Goal: Transaction & Acquisition: Purchase product/service

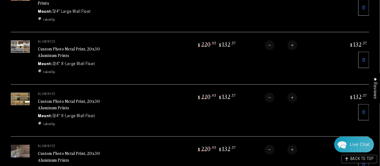
scroll to position [152, 0]
click at [58, 49] on link "Custom Photo Metal Print, 20x30 Aluminum Prints" at bounding box center [69, 51] width 62 height 13
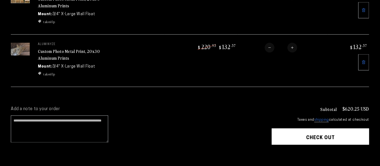
scroll to position [309, 0]
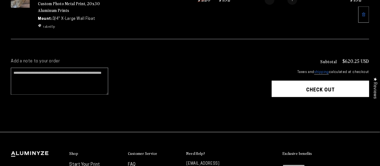
click at [284, 84] on button "Check out" at bounding box center [320, 89] width 97 height 16
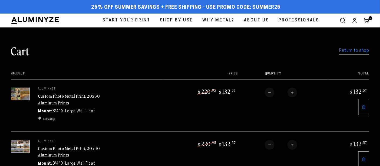
click at [355, 21] on icon at bounding box center [354, 20] width 5 height 5
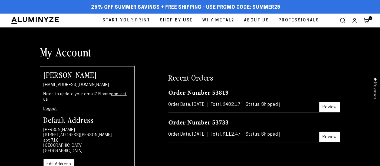
click at [369, 21] on use at bounding box center [366, 20] width 5 height 5
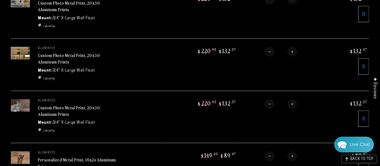
click at [80, 104] on link "Custom Photo Metal Print, 20x30 Aluminum Prints" at bounding box center [69, 110] width 62 height 13
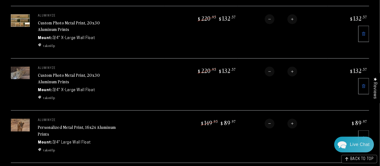
scroll to position [181, 0]
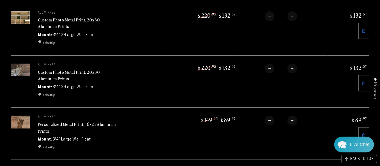
click at [66, 121] on link "Personalized Metal Print, 16x24 Aluminum Prints" at bounding box center [77, 127] width 78 height 13
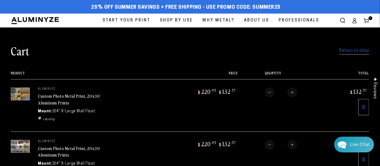
click at [120, 20] on span "Start Your Print" at bounding box center [127, 20] width 48 height 7
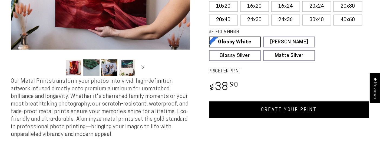
select select "**********"
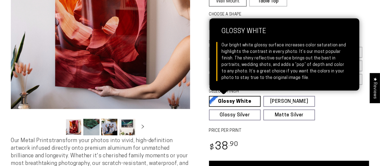
scroll to position [101, 0]
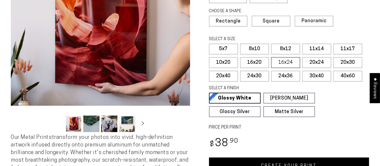
click at [285, 63] on label "16x24" at bounding box center [285, 62] width 29 height 11
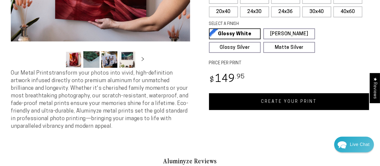
scroll to position [167, 0]
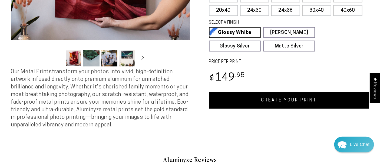
click at [274, 92] on link "CREATE YOUR PRINT" at bounding box center [289, 100] width 161 height 17
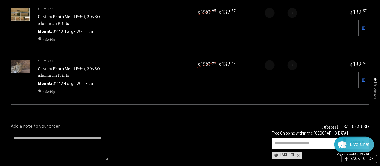
scroll to position [288, 0]
click at [365, 77] on icon at bounding box center [364, 79] width 4 height 4
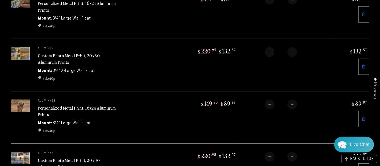
click at [365, 117] on icon at bounding box center [364, 119] width 4 height 4
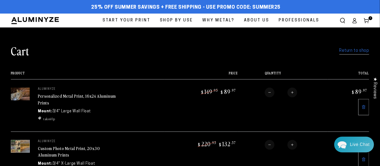
click at [125, 18] on span "Start Your Print" at bounding box center [127, 20] width 48 height 7
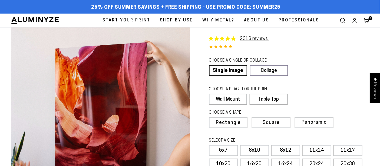
select select "**********"
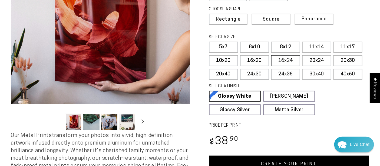
click at [289, 62] on label "16x24" at bounding box center [285, 60] width 29 height 11
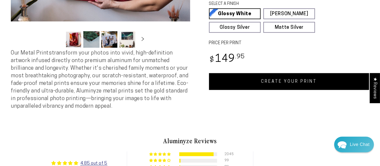
click at [261, 84] on link "CREATE YOUR PRINT" at bounding box center [289, 81] width 161 height 17
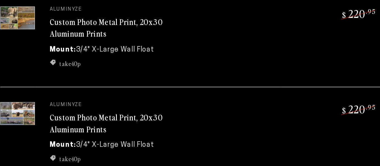
scroll to position [155, 0]
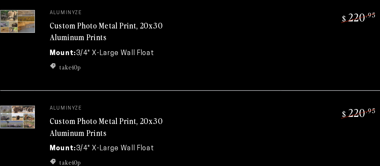
click at [177, 101] on td "Regular price $ 220 .95 Sale price $ 132 .57" at bounding box center [202, 107] width 74 height 52
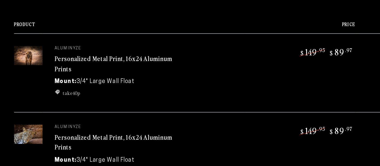
scroll to position [0, 0]
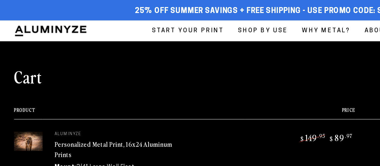
click at [122, 18] on span "Start Your Print" at bounding box center [127, 20] width 48 height 7
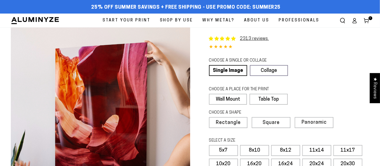
select select "**********"
click at [369, 19] on use at bounding box center [366, 20] width 5 height 5
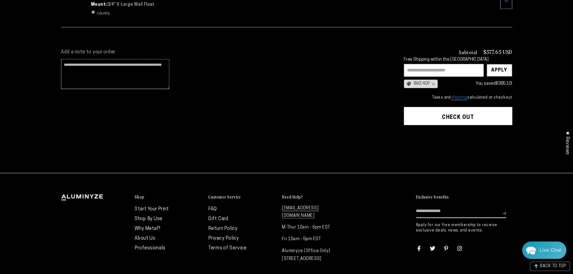
scroll to position [303, 0]
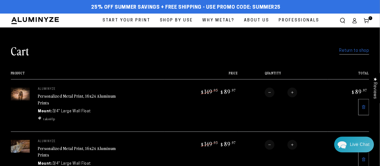
click at [133, 24] on link "Start Your Print" at bounding box center [127, 21] width 56 height 14
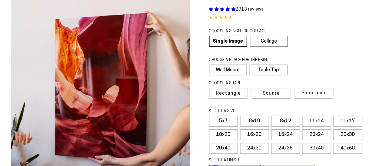
scroll to position [30, 0]
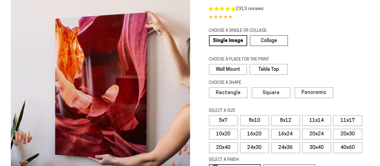
select select "**********"
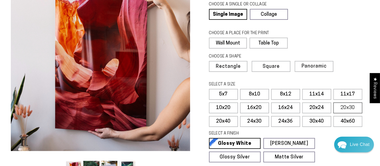
scroll to position [0, 0]
click at [354, 107] on label "20x30" at bounding box center [348, 107] width 29 height 11
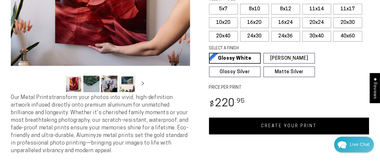
scroll to position [141, 0]
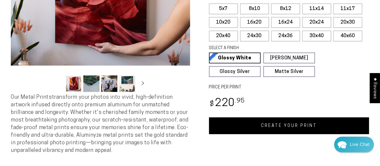
click at [266, 119] on link "CREATE YOUR PRINT" at bounding box center [289, 125] width 161 height 17
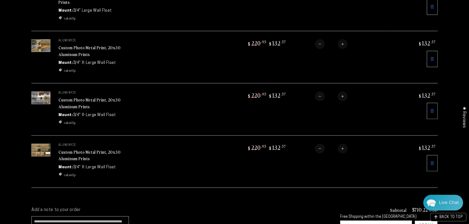
click at [433, 155] on link at bounding box center [432, 163] width 11 height 16
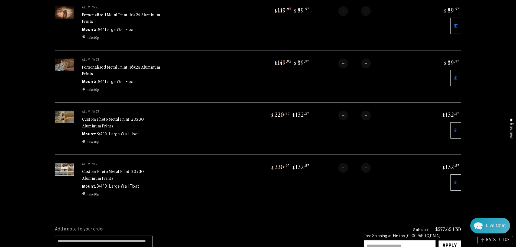
scroll to position [143, 0]
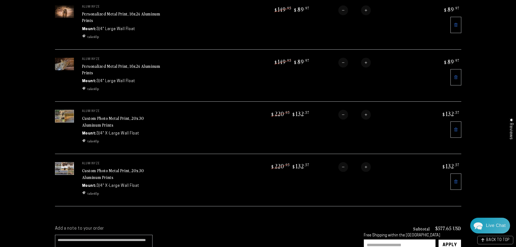
click at [93, 116] on link "Custom Photo Metal Print, 20x30 Aluminum Prints" at bounding box center [113, 121] width 62 height 13
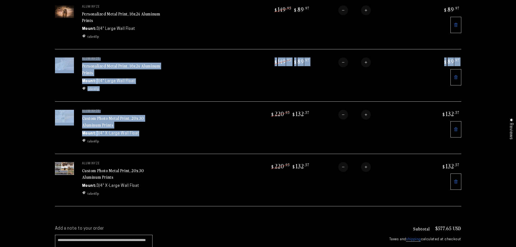
click at [60, 127] on tr "aluminyze Custom Photo Metal Print, 20x30 Aluminum Prints Mount: 3/4" X-Large W…" at bounding box center [258, 127] width 406 height 52
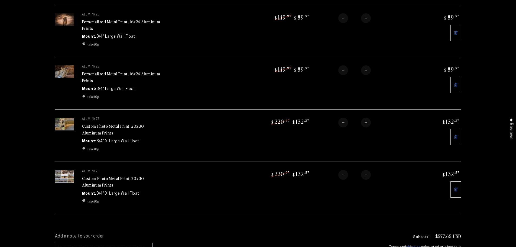
click at [15, 136] on section "Cart Return to shop Your cart is currently empty Return to shop Product Price T…" at bounding box center [258, 62] width 516 height 323
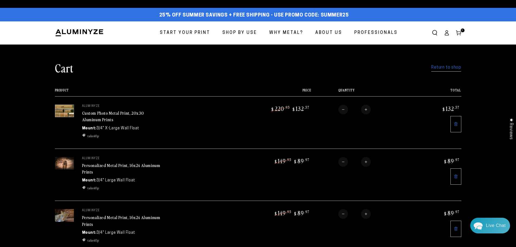
drag, startPoint x: 85, startPoint y: 0, endPoint x: 179, endPoint y: 31, distance: 99.0
click at [179, 31] on span "Start Your Print" at bounding box center [185, 33] width 50 height 8
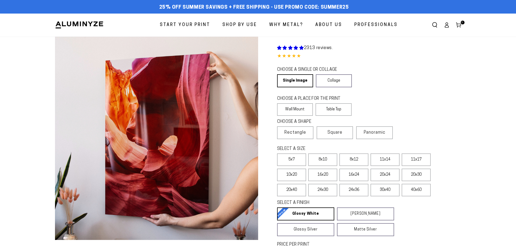
select select "**********"
click at [458, 26] on use at bounding box center [458, 25] width 5 height 5
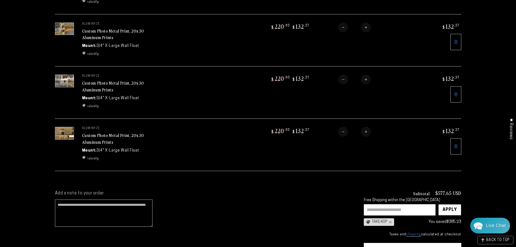
scroll to position [179, 0]
click at [100, 132] on link "Custom Photo Metal Print, 20x30 Aluminum Prints" at bounding box center [113, 138] width 62 height 13
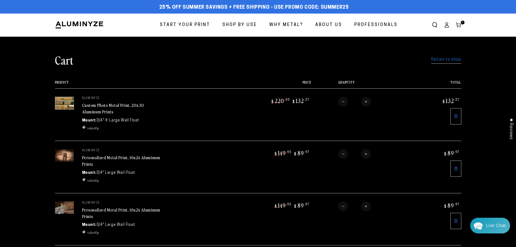
click at [187, 24] on span "Start Your Print" at bounding box center [185, 25] width 50 height 8
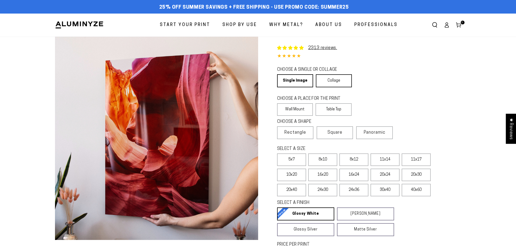
select select "**********"
click at [335, 83] on link "Collage" at bounding box center [334, 80] width 36 height 13
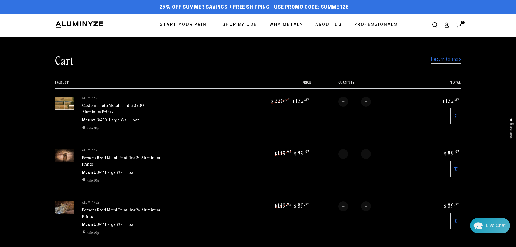
click at [188, 21] on span "Start Your Print" at bounding box center [185, 25] width 50 height 8
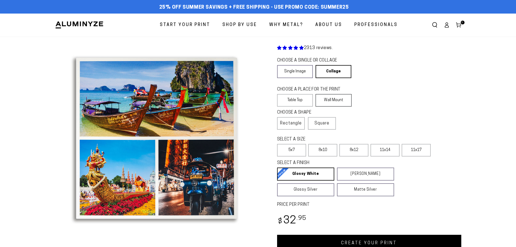
click at [329, 98] on label "Wall Mount" at bounding box center [333, 100] width 36 height 12
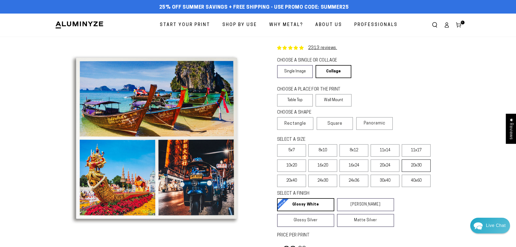
click at [410, 165] on label "20x30" at bounding box center [415, 165] width 29 height 12
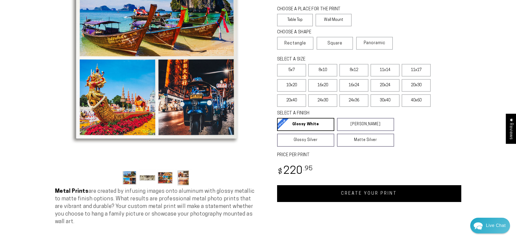
scroll to position [85, 0]
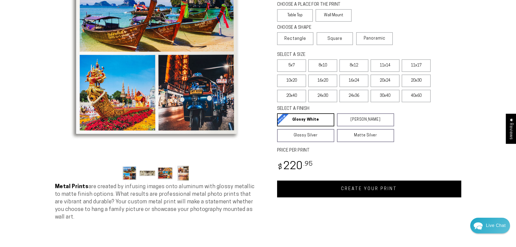
click at [309, 187] on link "CREATE YOUR PRINT" at bounding box center [369, 188] width 184 height 17
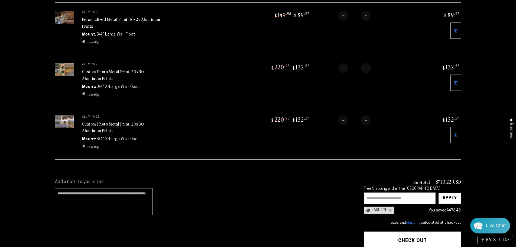
click at [453, 79] on link at bounding box center [455, 82] width 11 height 16
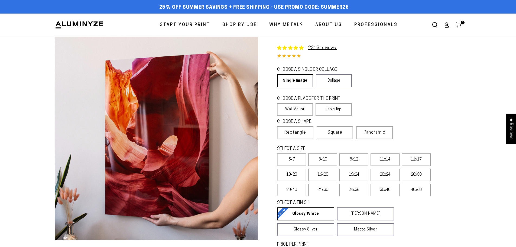
select select "**********"
click at [332, 78] on link "Collage" at bounding box center [334, 80] width 36 height 13
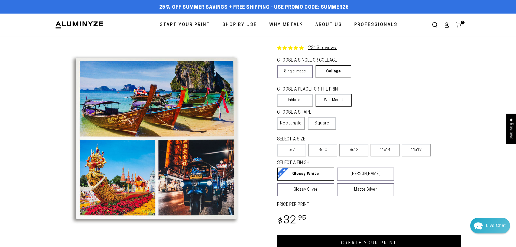
click at [332, 100] on label "Wall Mount" at bounding box center [333, 100] width 36 height 12
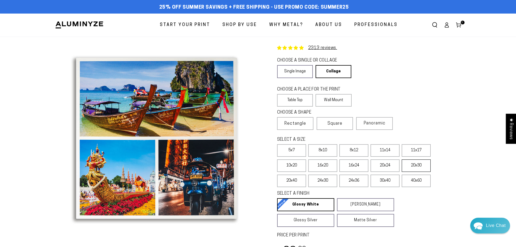
click at [421, 163] on label "20x30" at bounding box center [415, 165] width 29 height 12
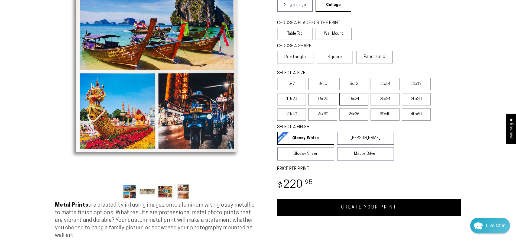
scroll to position [70, 0]
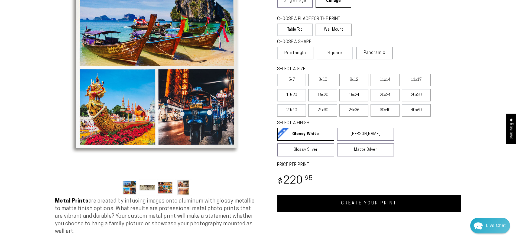
click at [342, 208] on link "CREATE YOUR PRINT" at bounding box center [369, 203] width 184 height 17
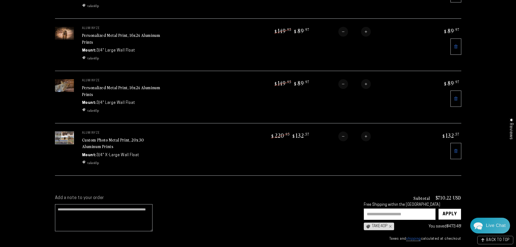
click at [460, 145] on link at bounding box center [455, 151] width 11 height 16
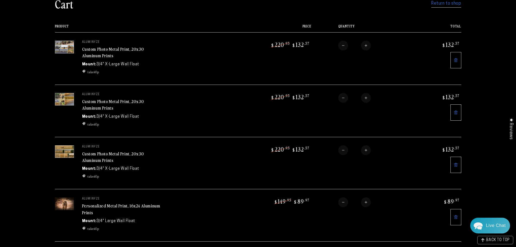
scroll to position [239, 0]
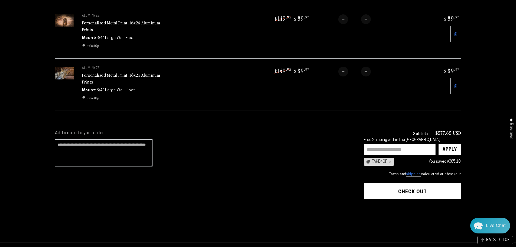
click at [401, 188] on button "Check out" at bounding box center [411, 190] width 97 height 16
